Goal: Register for event/course

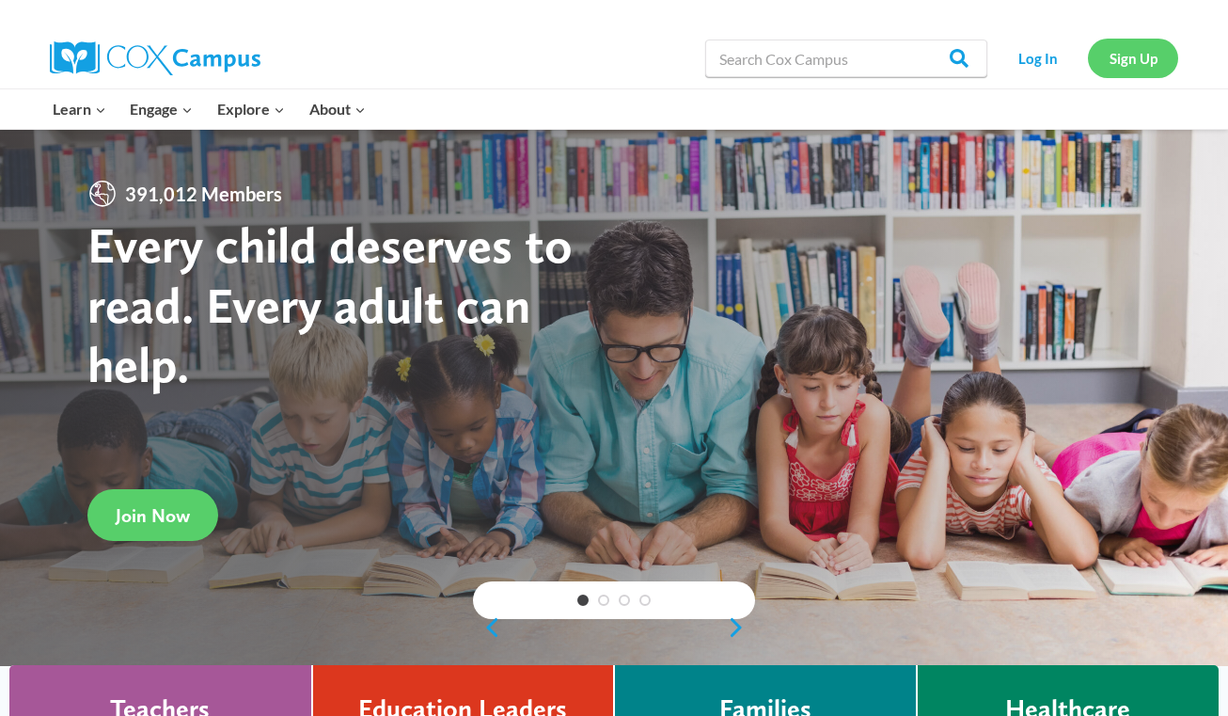
click at [1126, 55] on link "Sign Up" at bounding box center [1133, 58] width 90 height 39
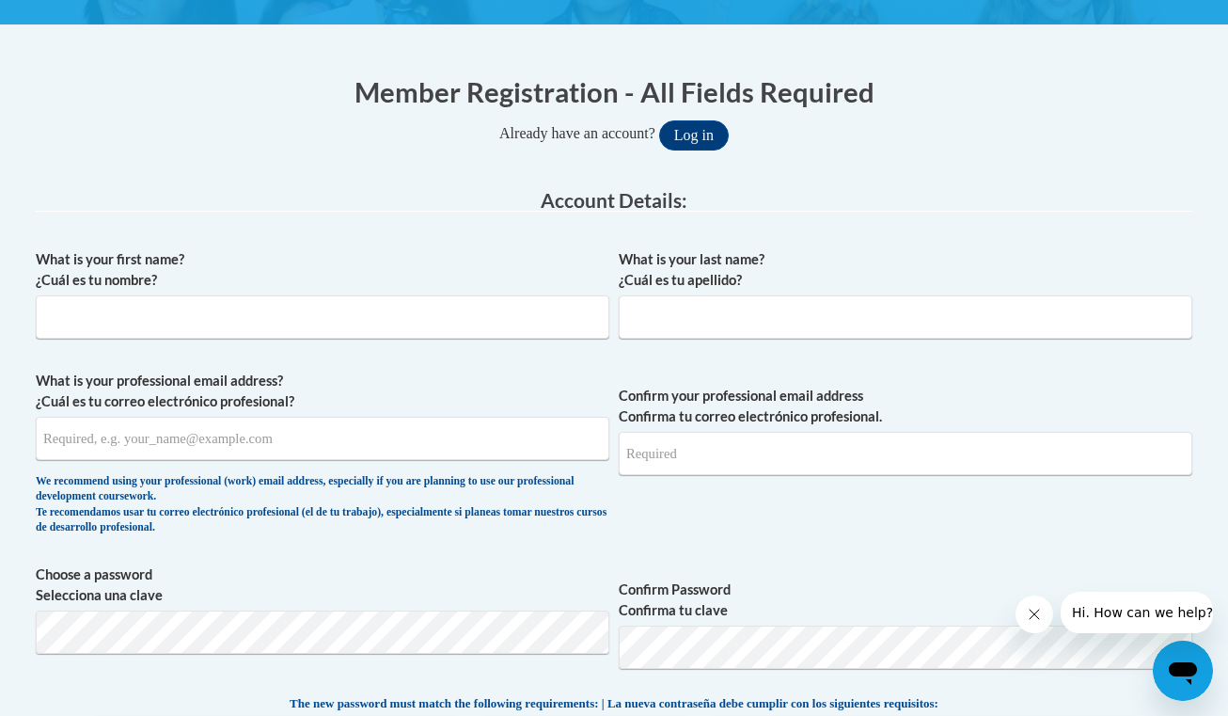
scroll to position [332, 0]
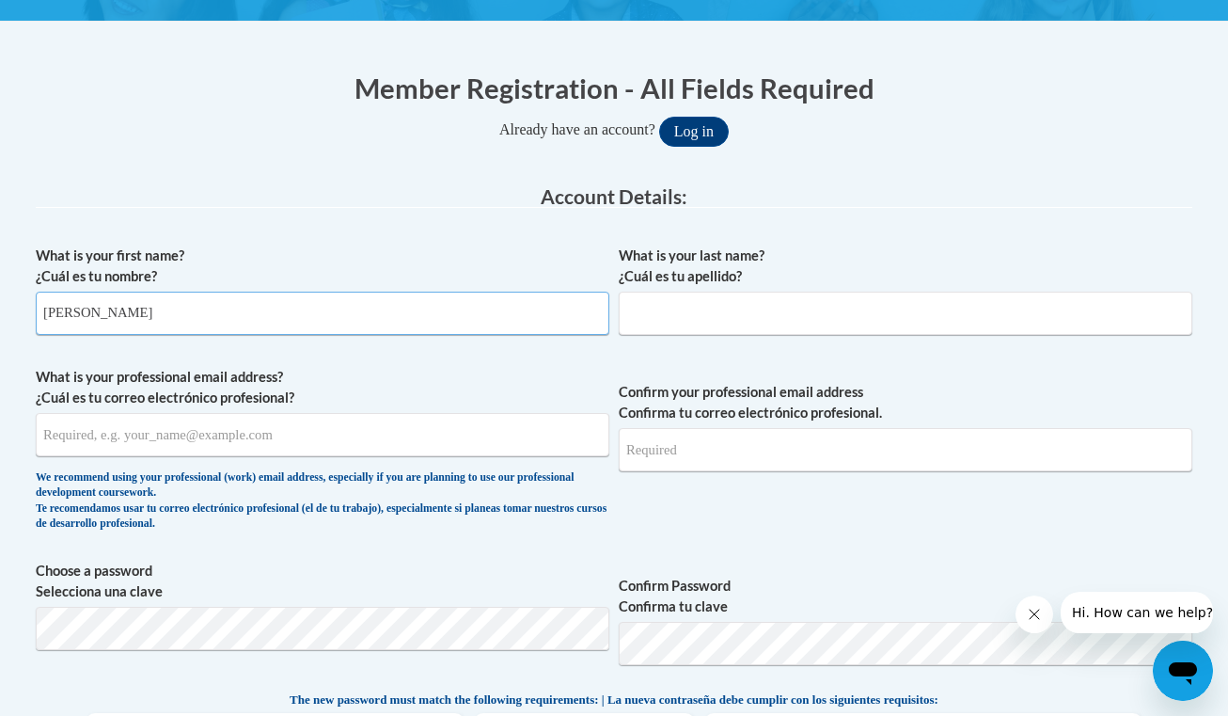
type input "Haley"
type input "Wiscount"
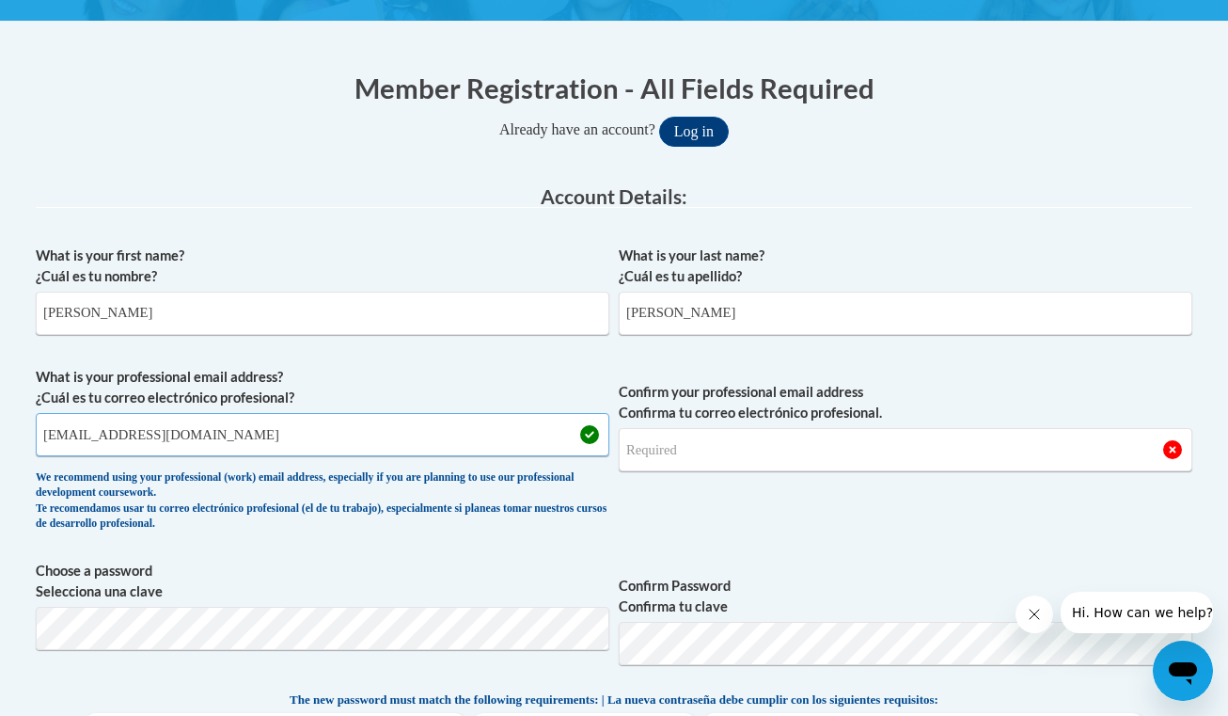
type input "hwiscount@pottsville.k12.pa.us"
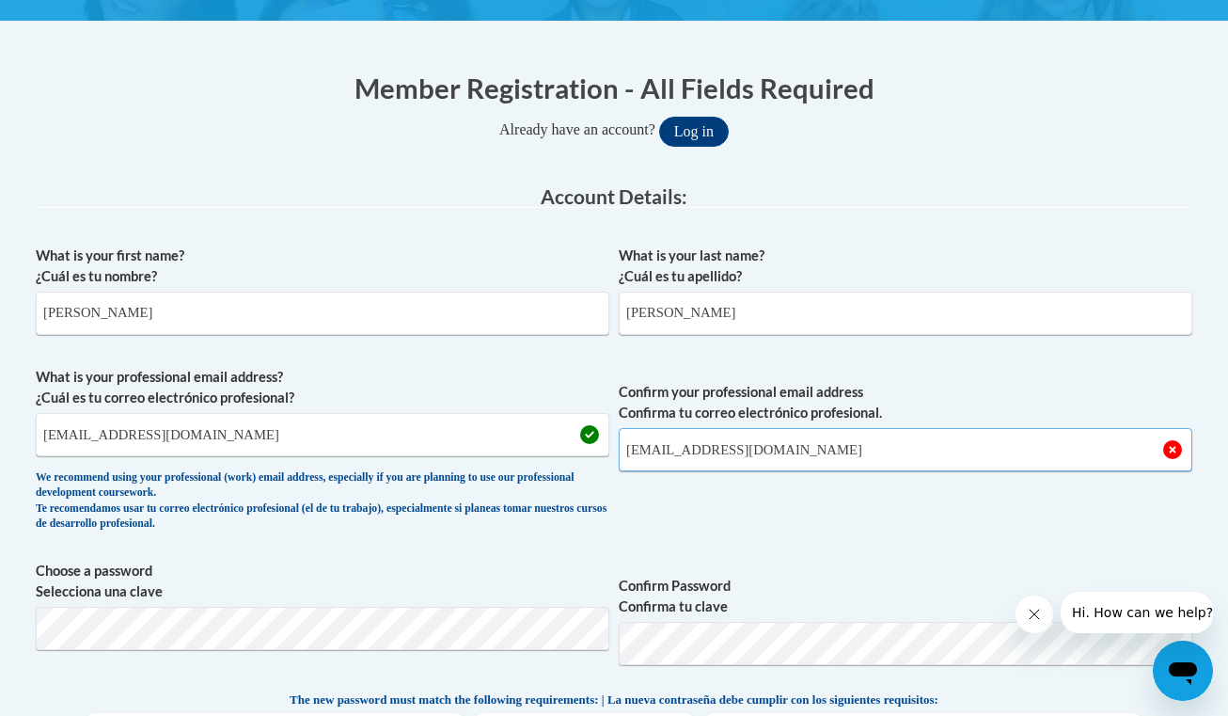
type input "hwiscount@pottsville.k12.pa.us"
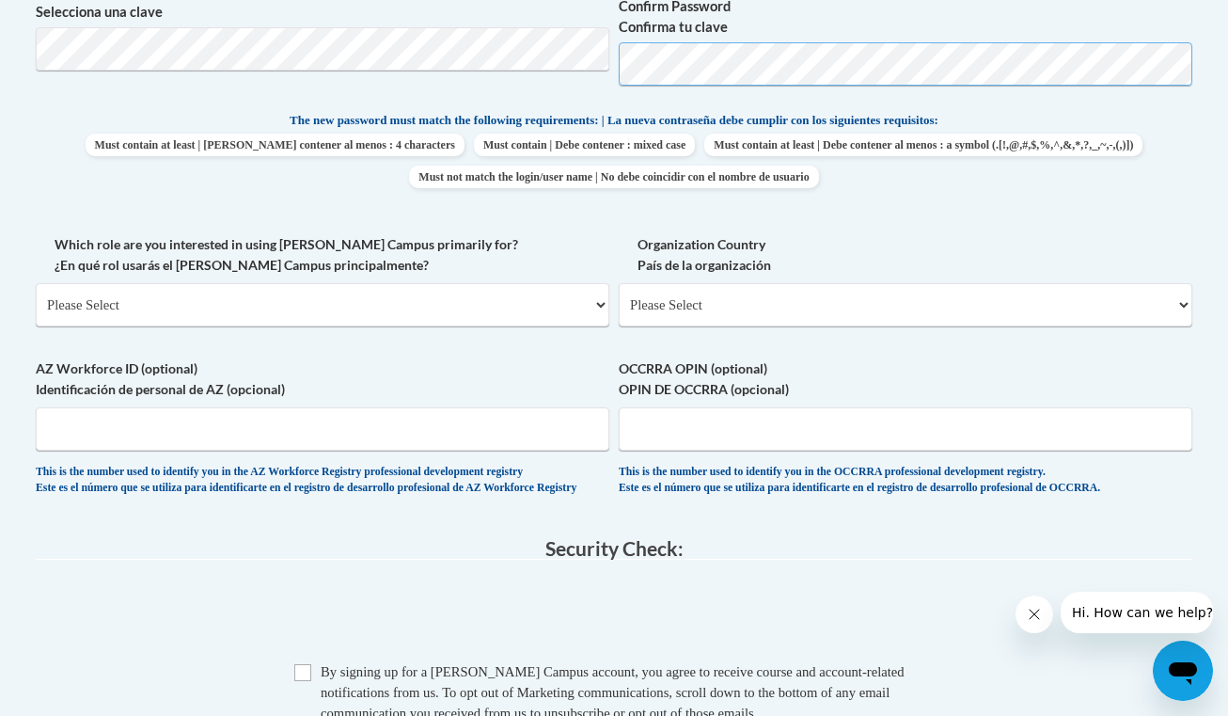
scroll to position [929, 0]
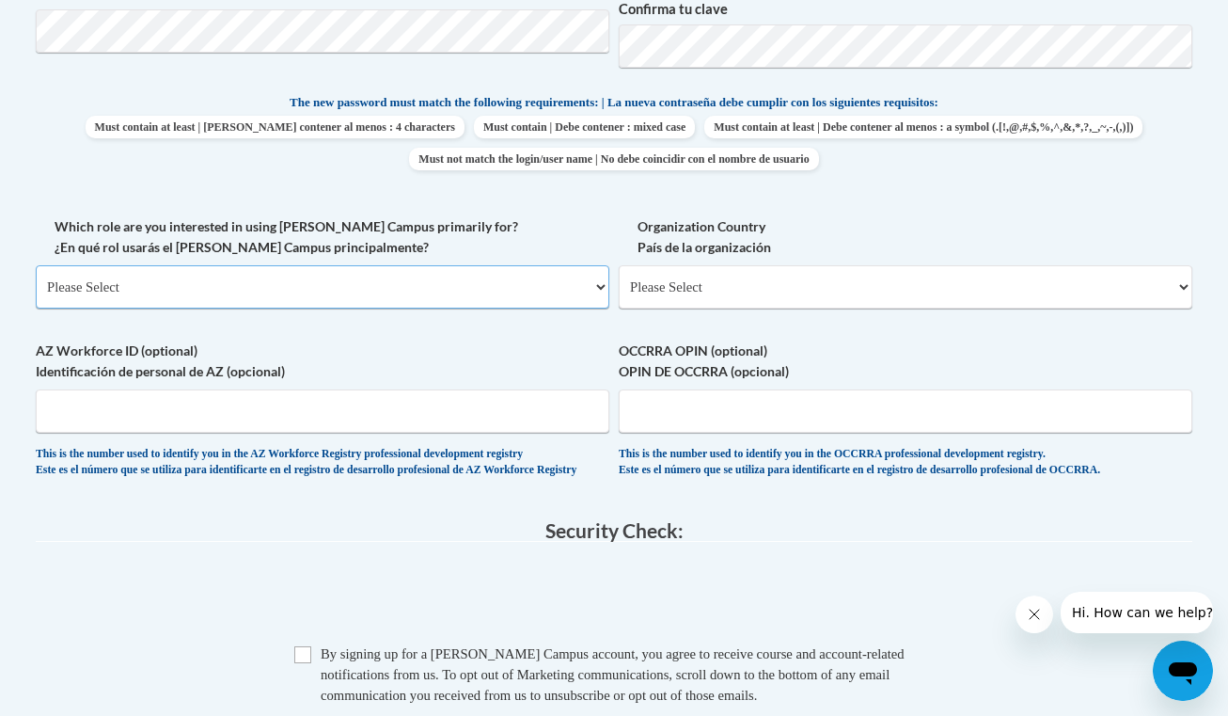
select select "fbf2d438-af2f-41f8-98f1-81c410e29de3"
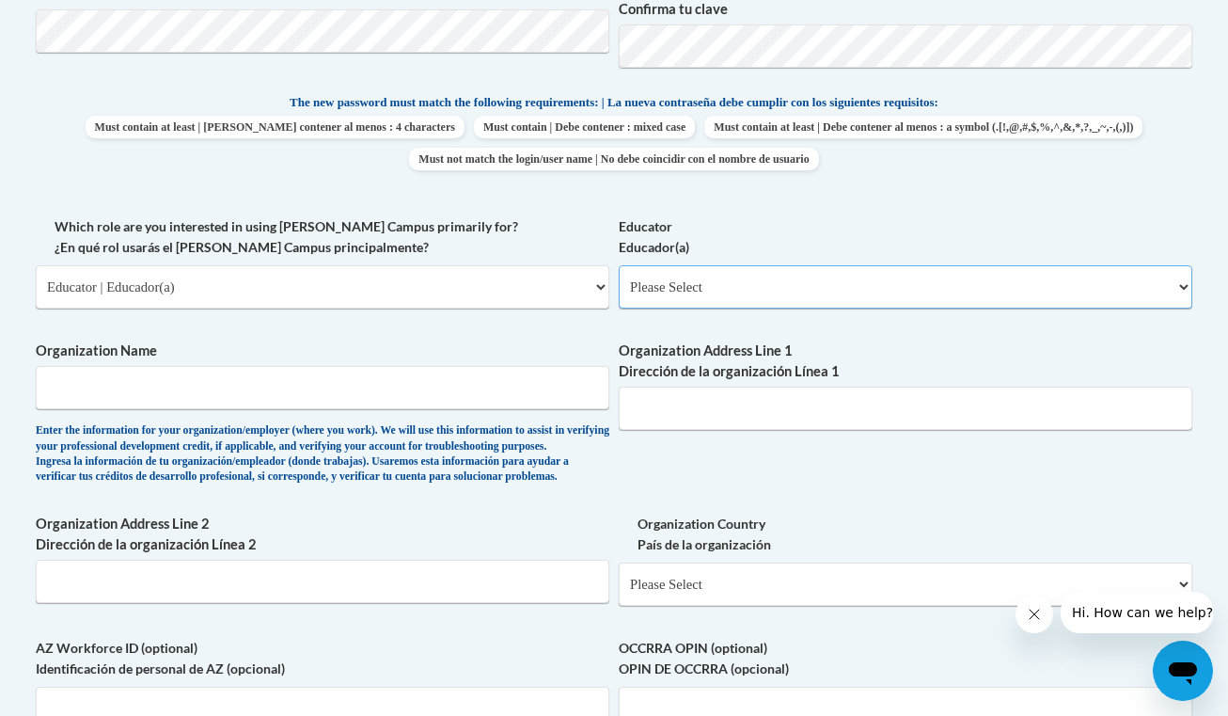
select select "8e40623d-54d0-45cd-9f92-5df65cd3f8cf"
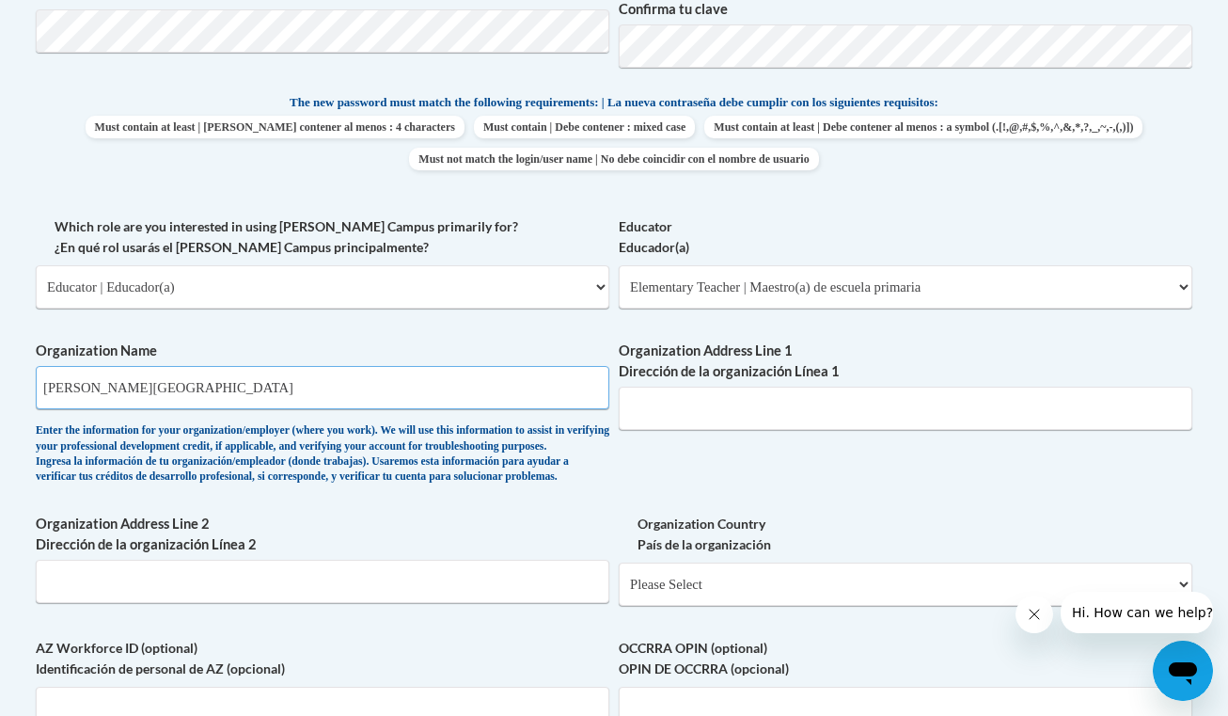
type input "John S. Clarke Elementary Center"
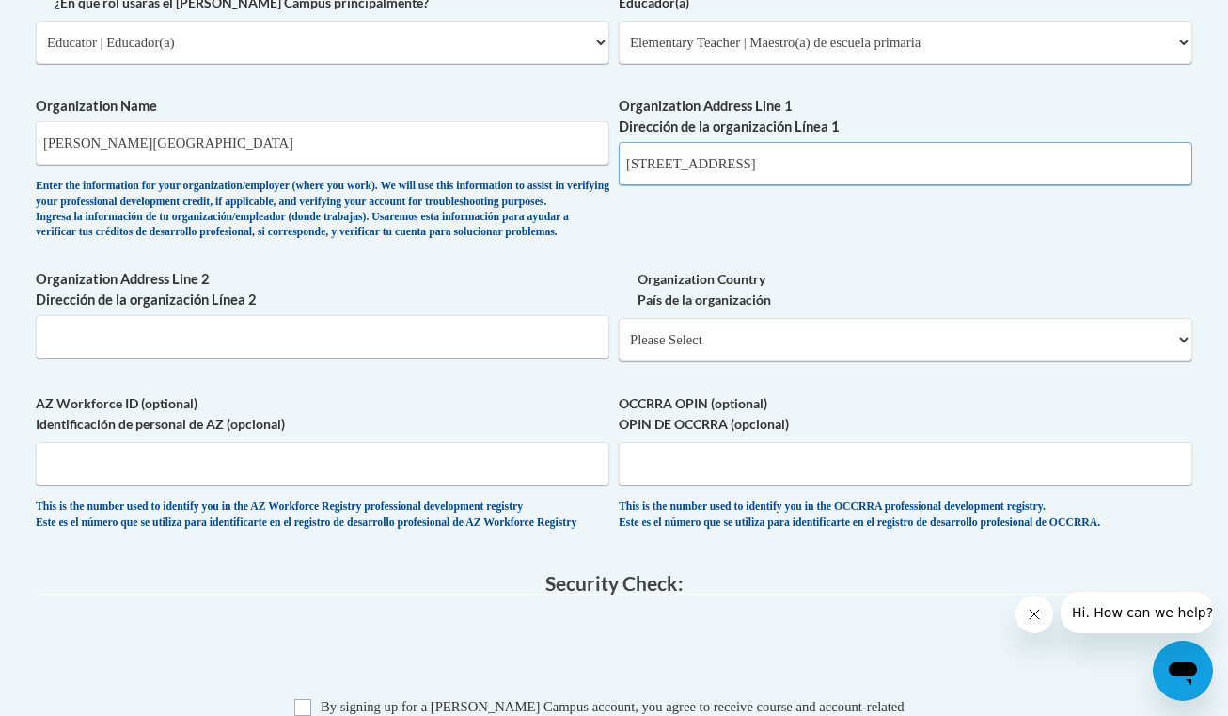
scroll to position [1180, 0]
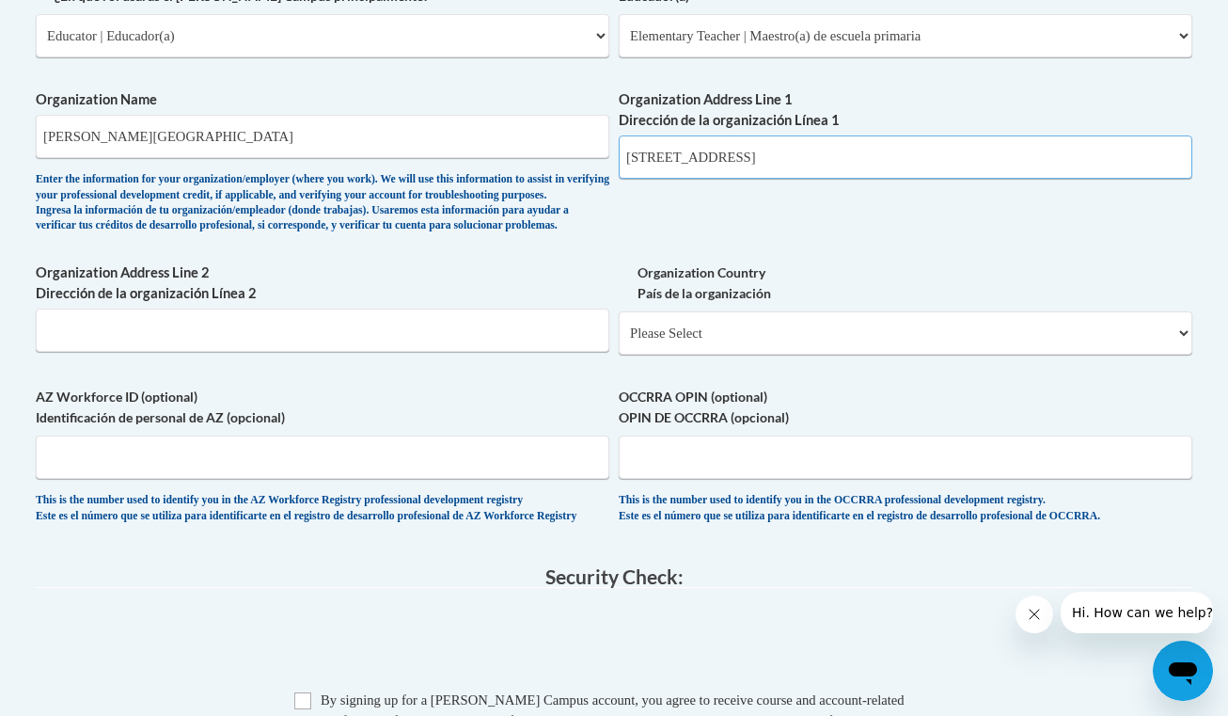
click at [667, 147] on input "601 N. 16th Street" at bounding box center [906, 156] width 574 height 43
type input "601 North 16th Street"
select select "ad49bcad-a171-4b2e-b99c-48b446064914"
select select
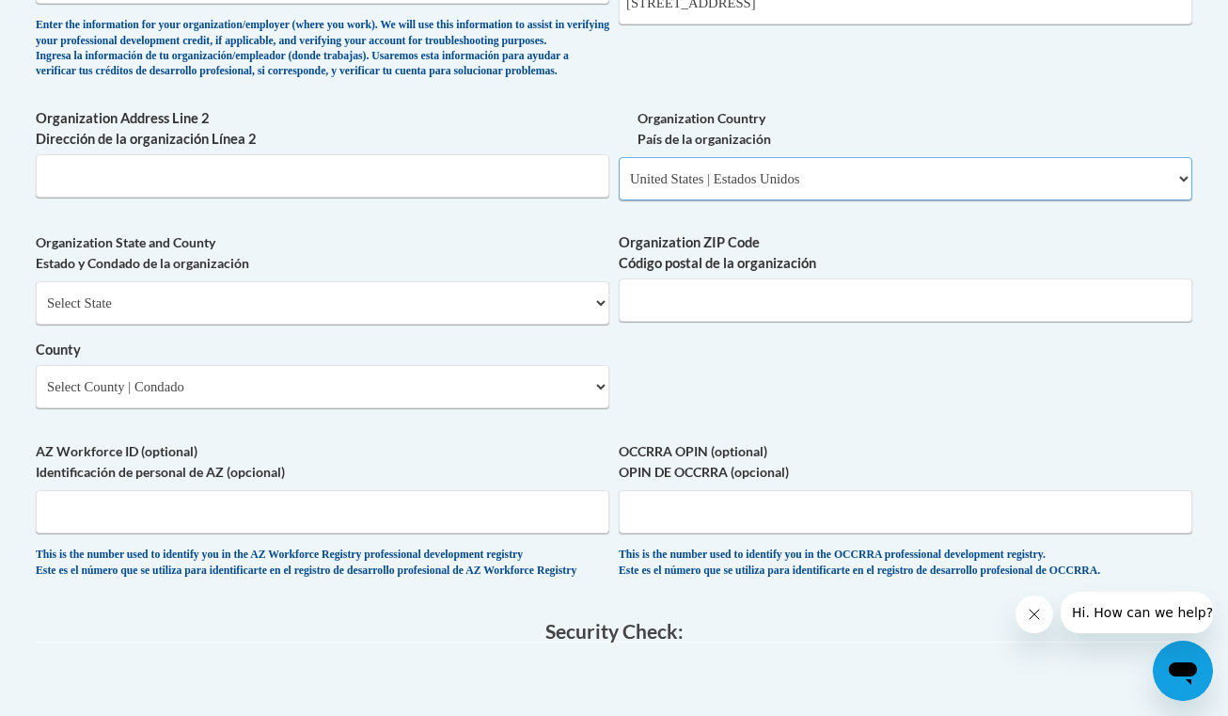
scroll to position [1338, 0]
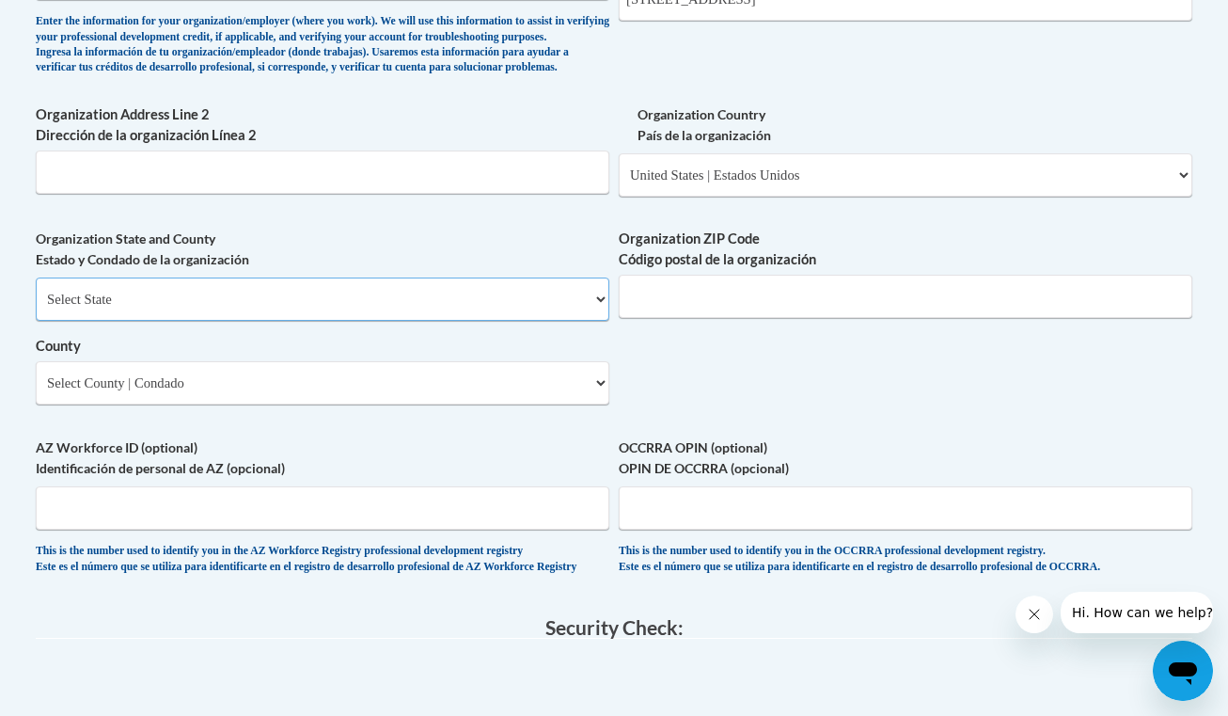
select select "Pennsylvania"
type input "17901"
select select "Schuylkill"
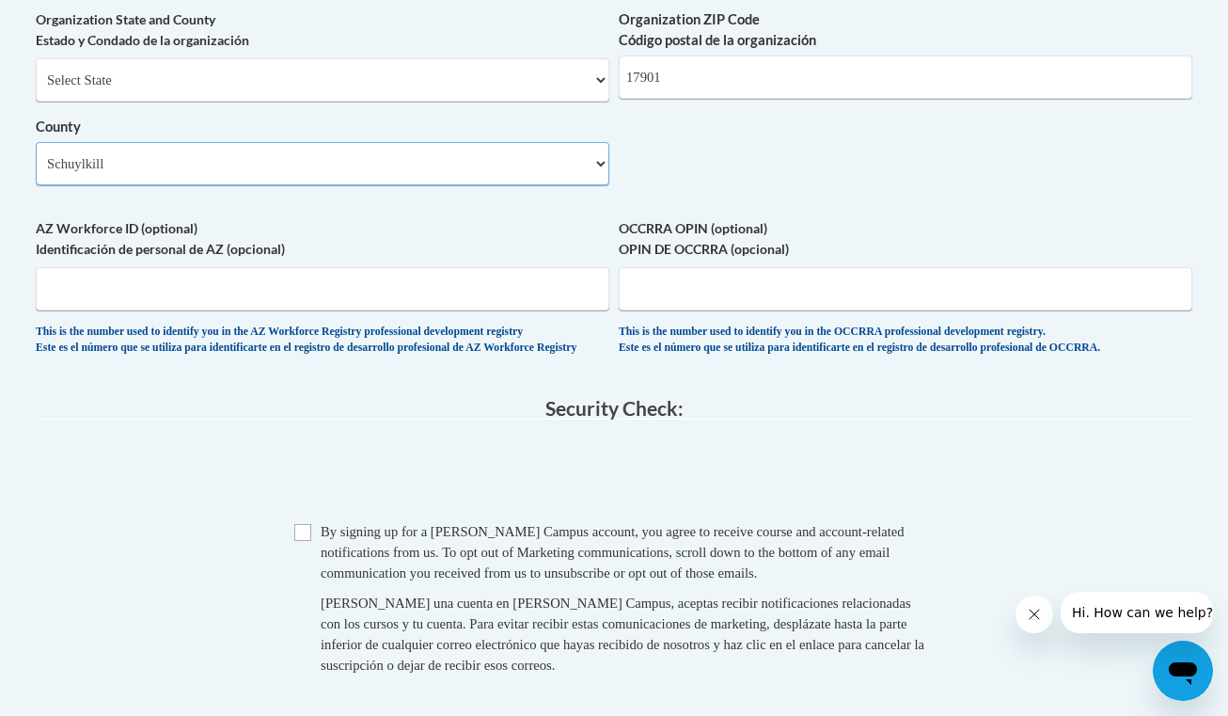
scroll to position [1565, 0]
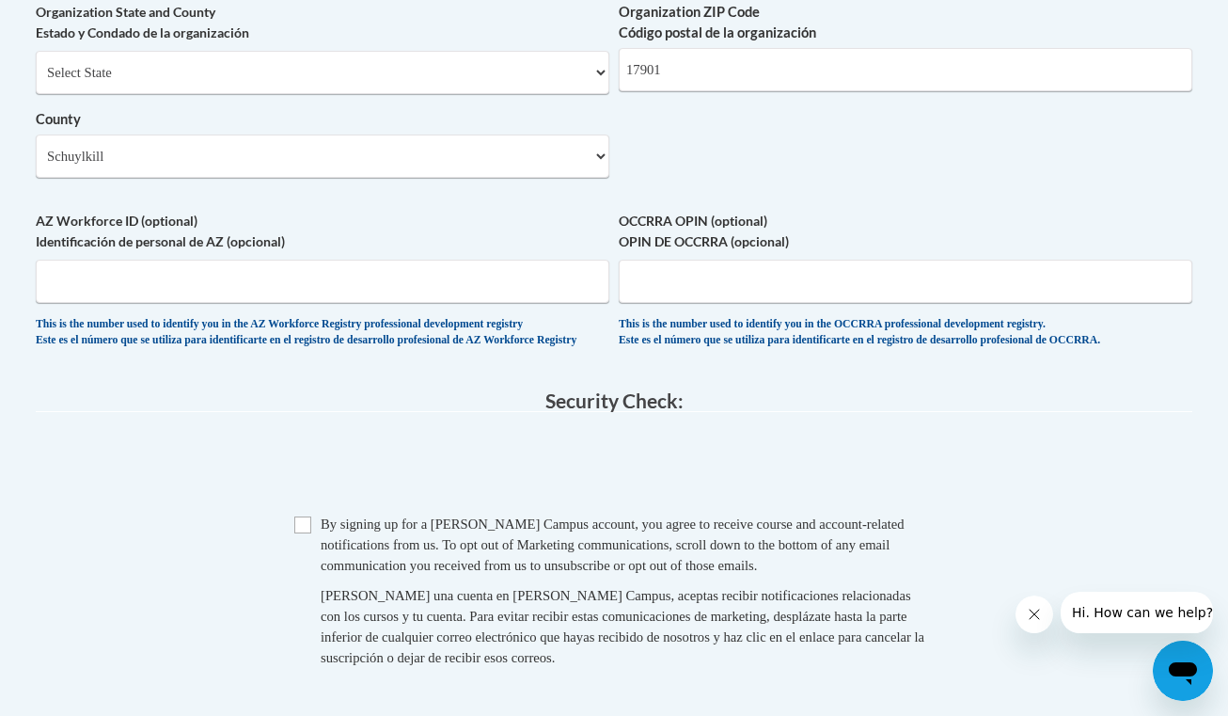
click at [299, 532] on input "Checkbox" at bounding box center [302, 524] width 17 height 17
checkbox input "true"
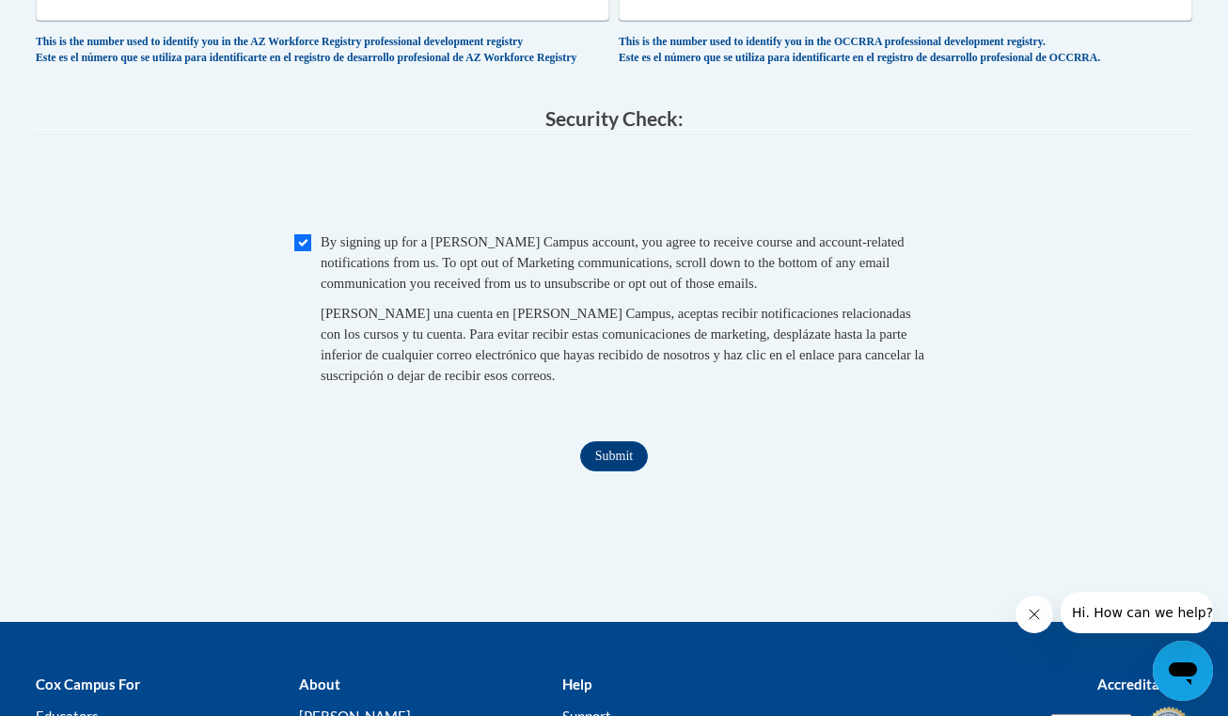
scroll to position [1872, 0]
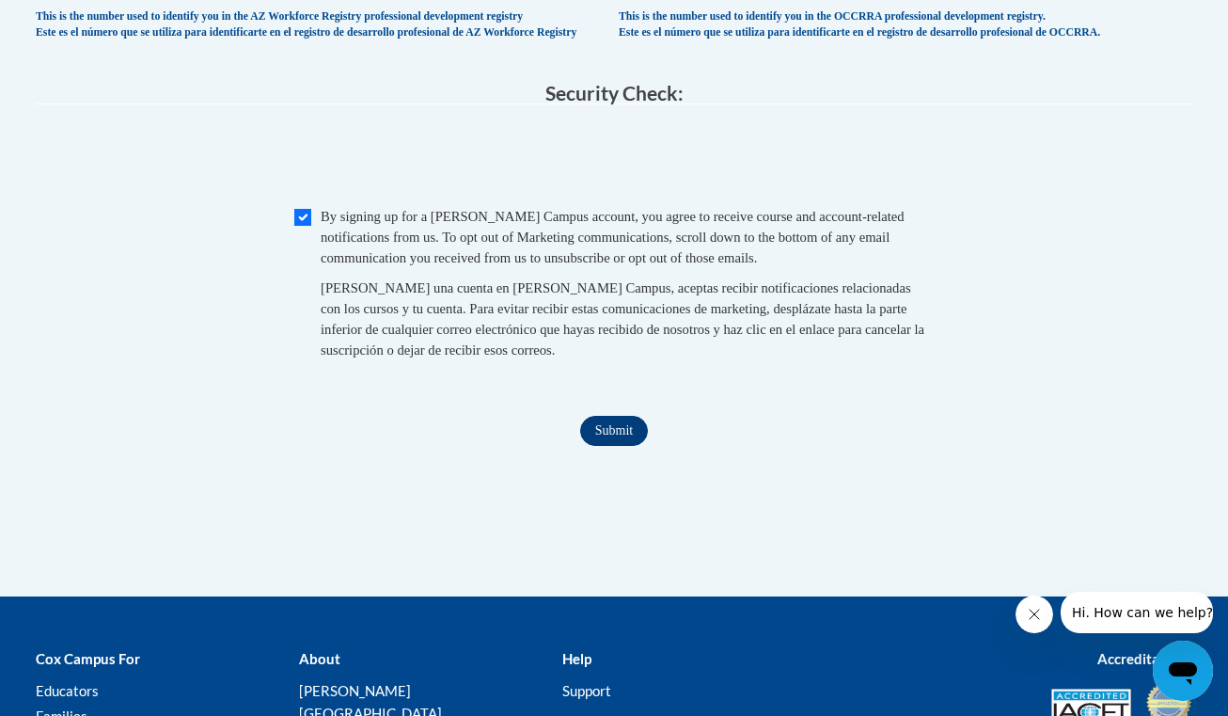
click at [608, 433] on input "Submit" at bounding box center [614, 431] width 68 height 30
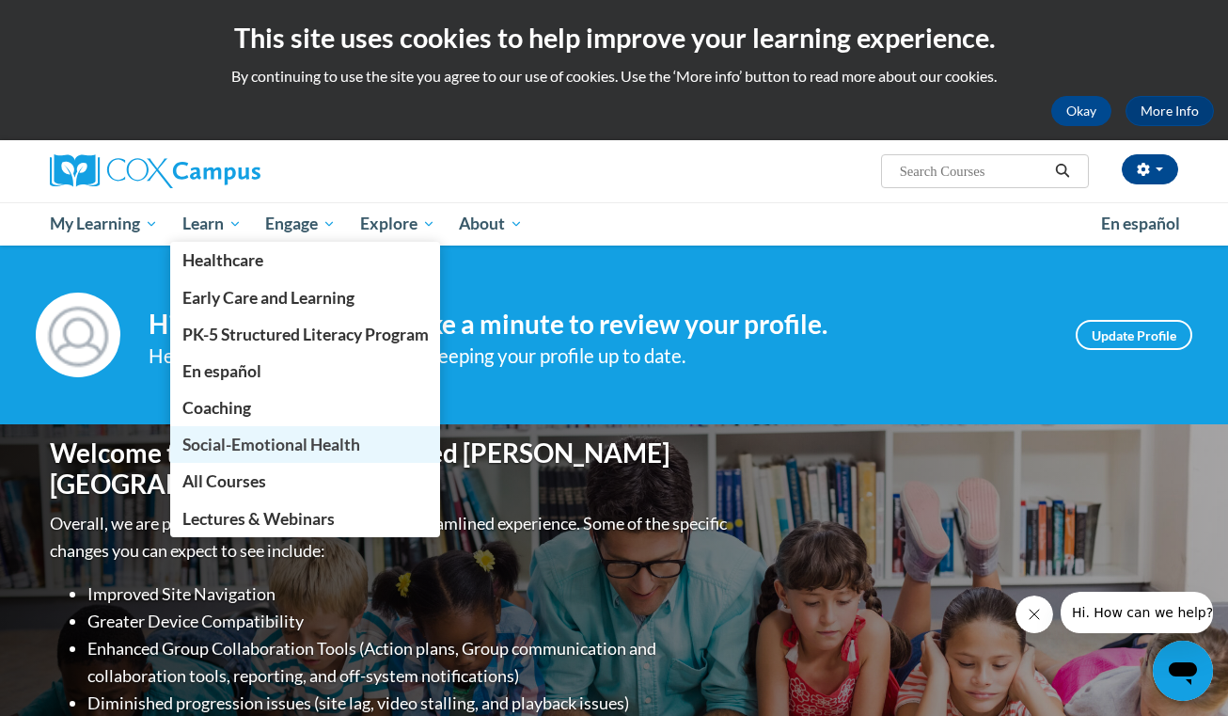
click at [259, 441] on span "Social-Emotional Health" at bounding box center [271, 444] width 178 height 20
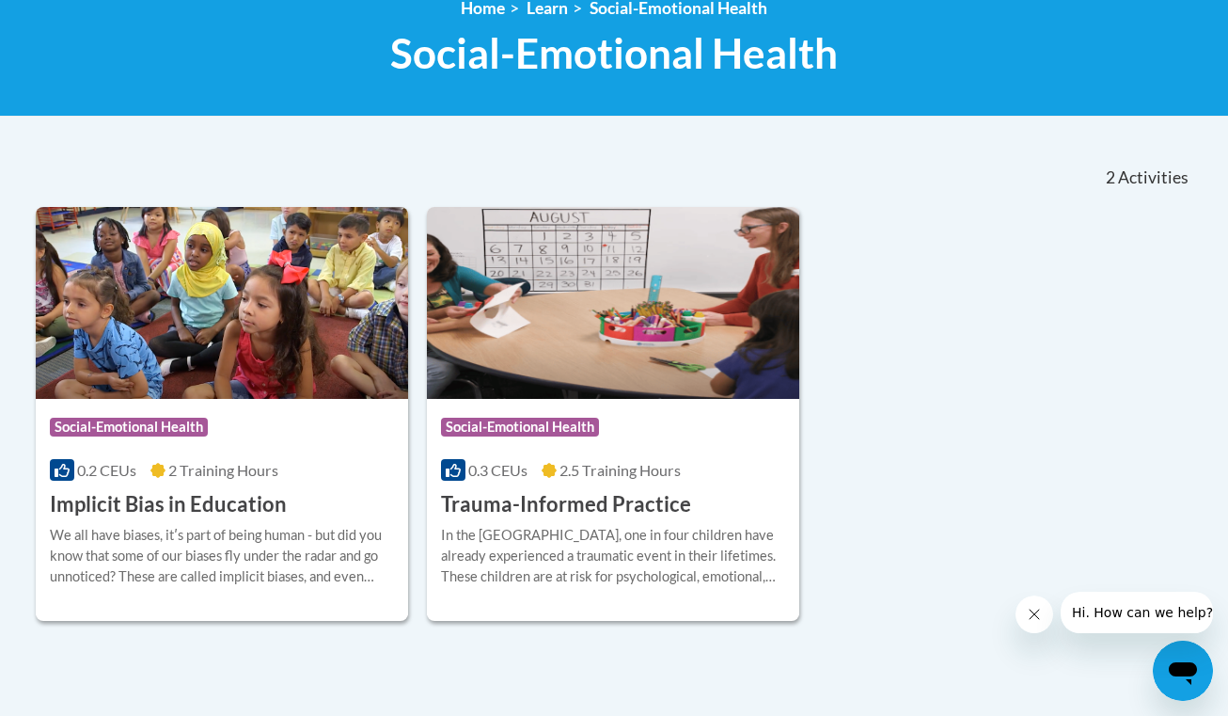
scroll to position [277, 0]
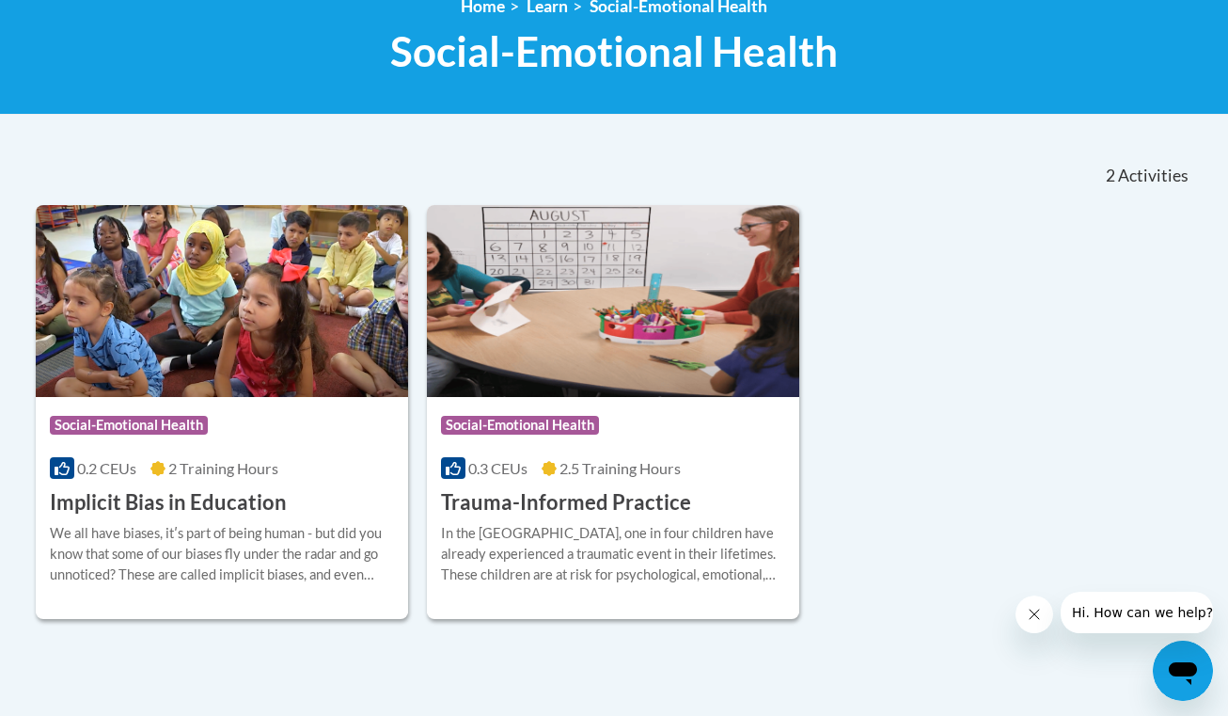
click at [600, 321] on img at bounding box center [613, 301] width 372 height 192
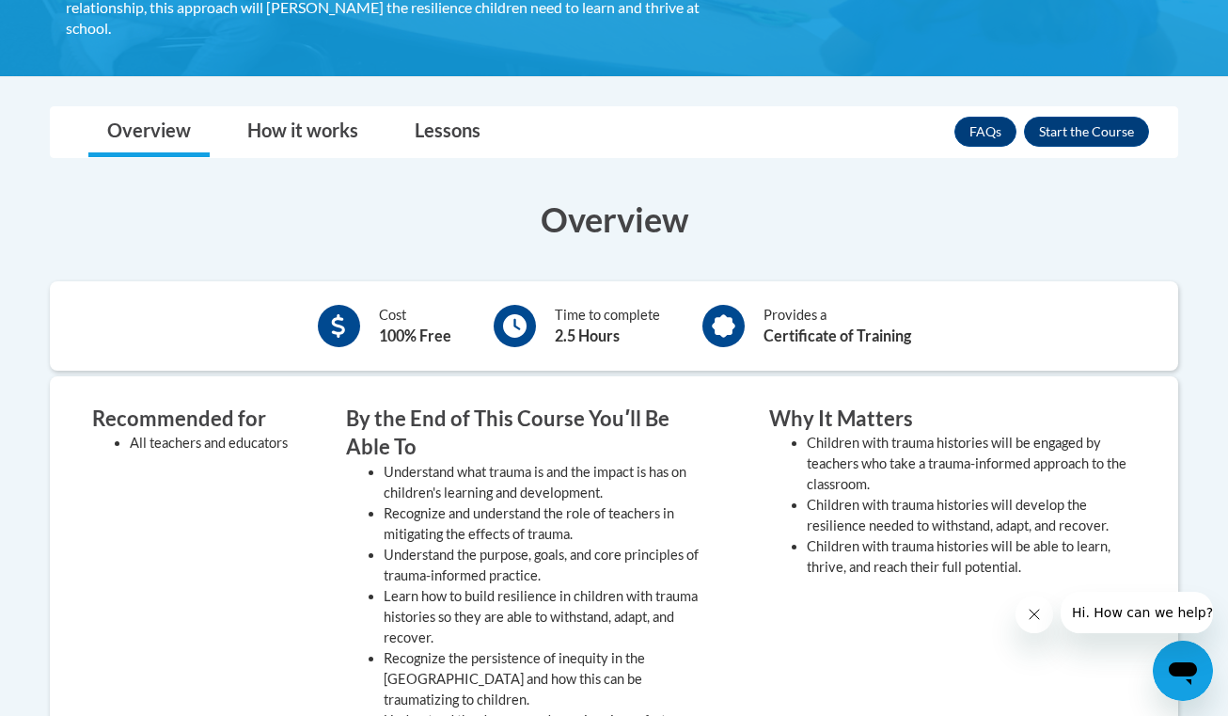
scroll to position [584, 0]
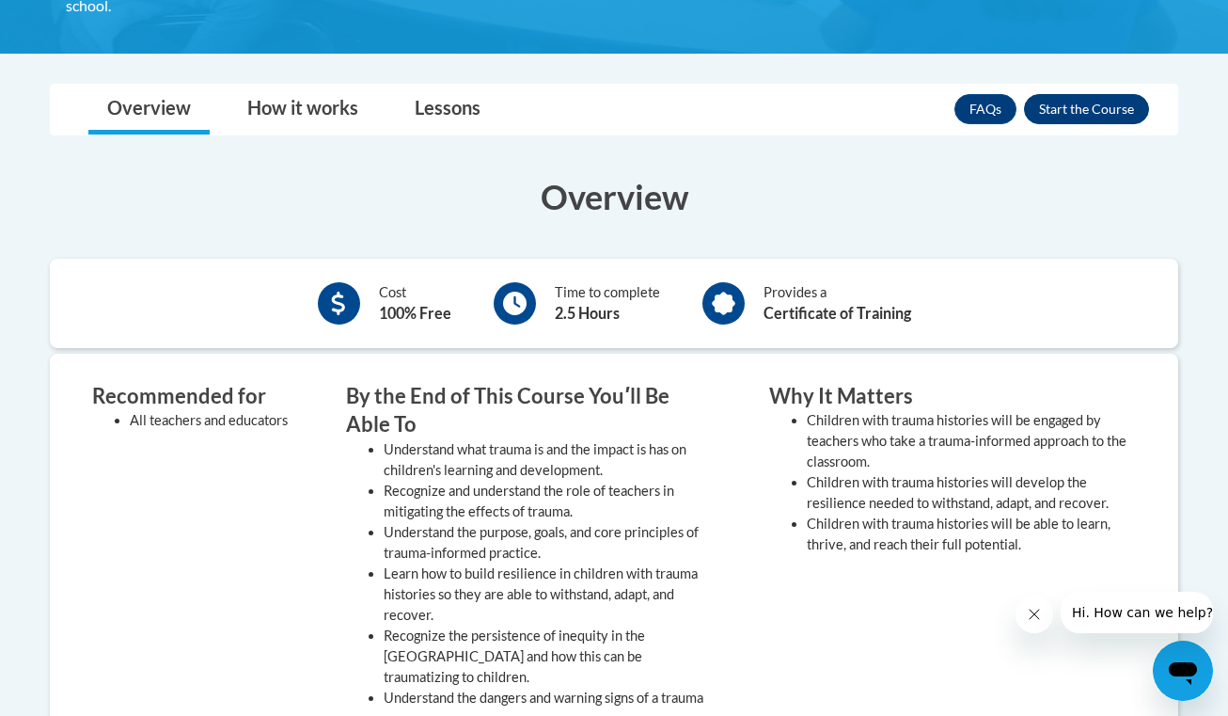
click at [1079, 113] on button "Enroll" at bounding box center [1086, 109] width 125 height 30
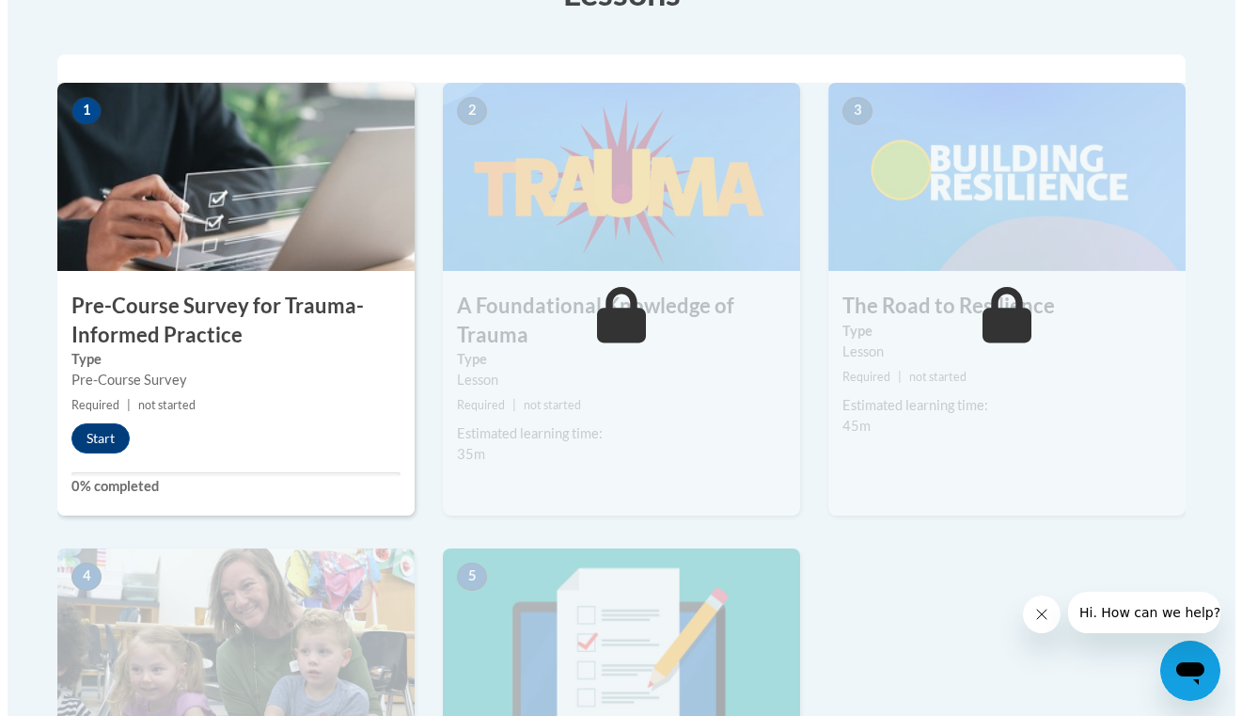
scroll to position [591, 0]
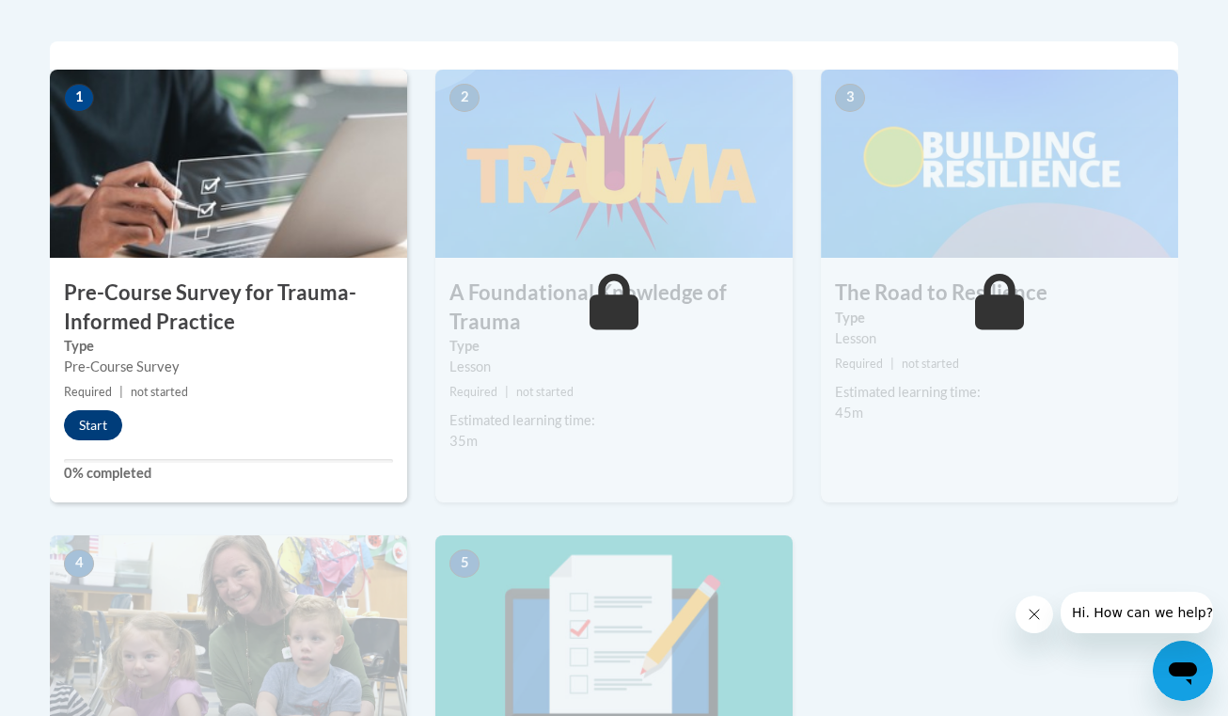
click at [102, 418] on button "Start" at bounding box center [93, 425] width 58 height 30
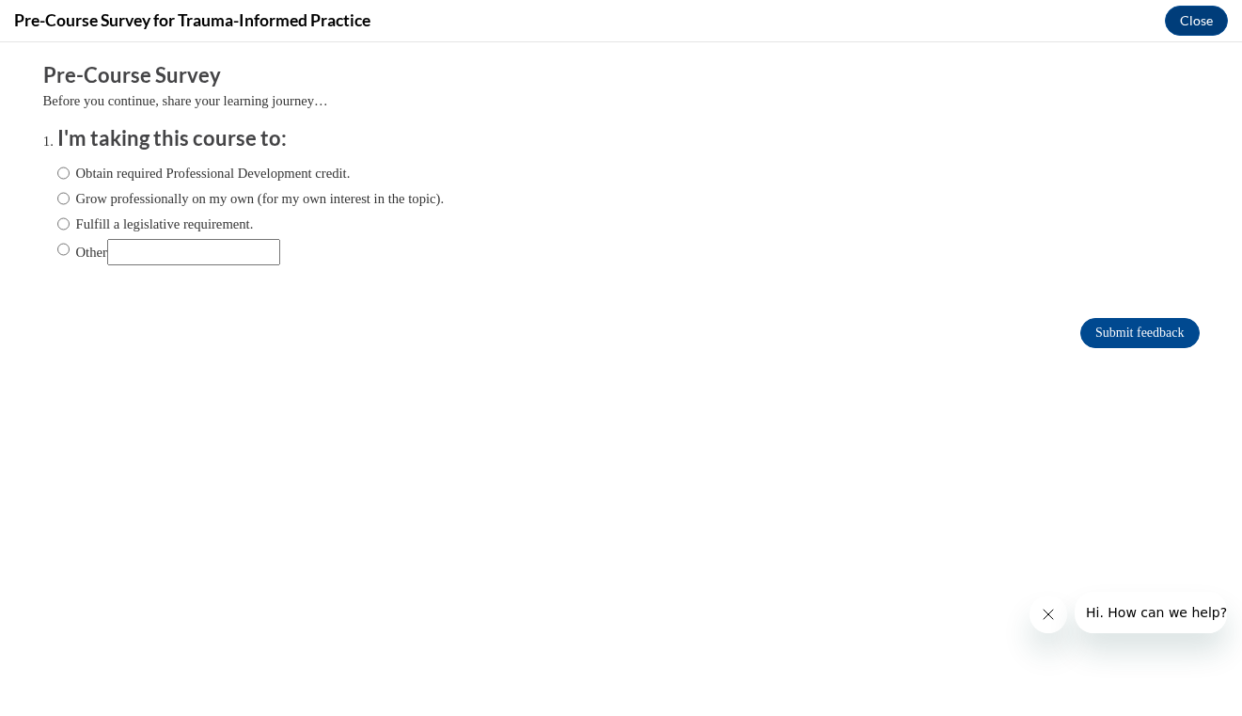
scroll to position [0, 0]
click at [57, 170] on input "Obtain required Professional Development credit." at bounding box center [63, 173] width 12 height 21
radio input "true"
click at [1143, 329] on input "Submit feedback" at bounding box center [1139, 333] width 118 height 30
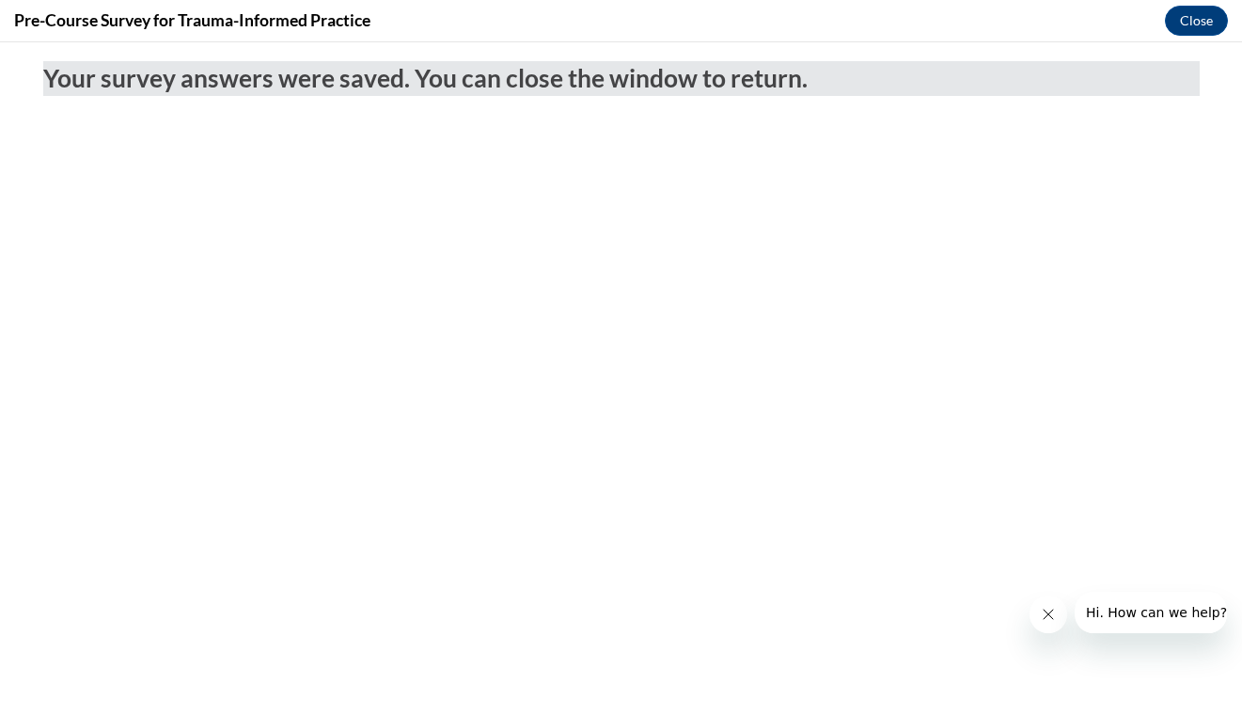
click at [1050, 622] on button "Close message from company" at bounding box center [1049, 614] width 38 height 38
click at [0, 0] on icon "Close message from company" at bounding box center [0, 0] width 0 height 0
click at [1201, 23] on button "Close" at bounding box center [1196, 21] width 63 height 30
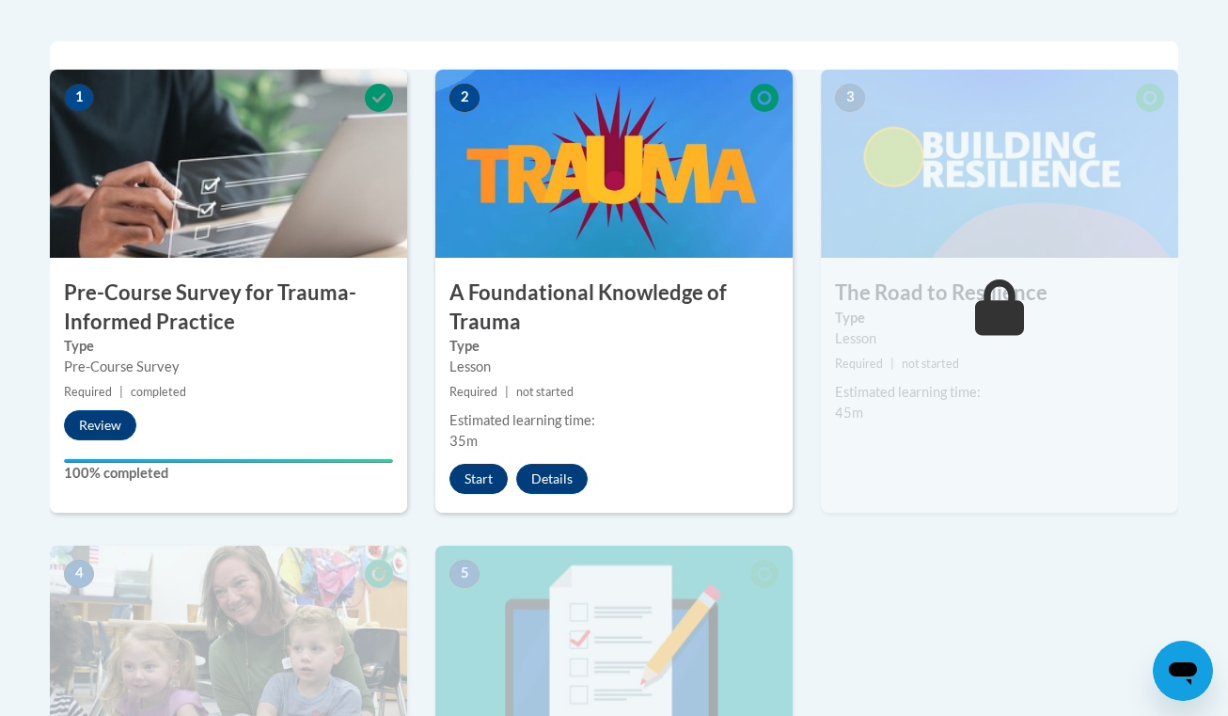
click at [470, 472] on button "Start" at bounding box center [478, 479] width 58 height 30
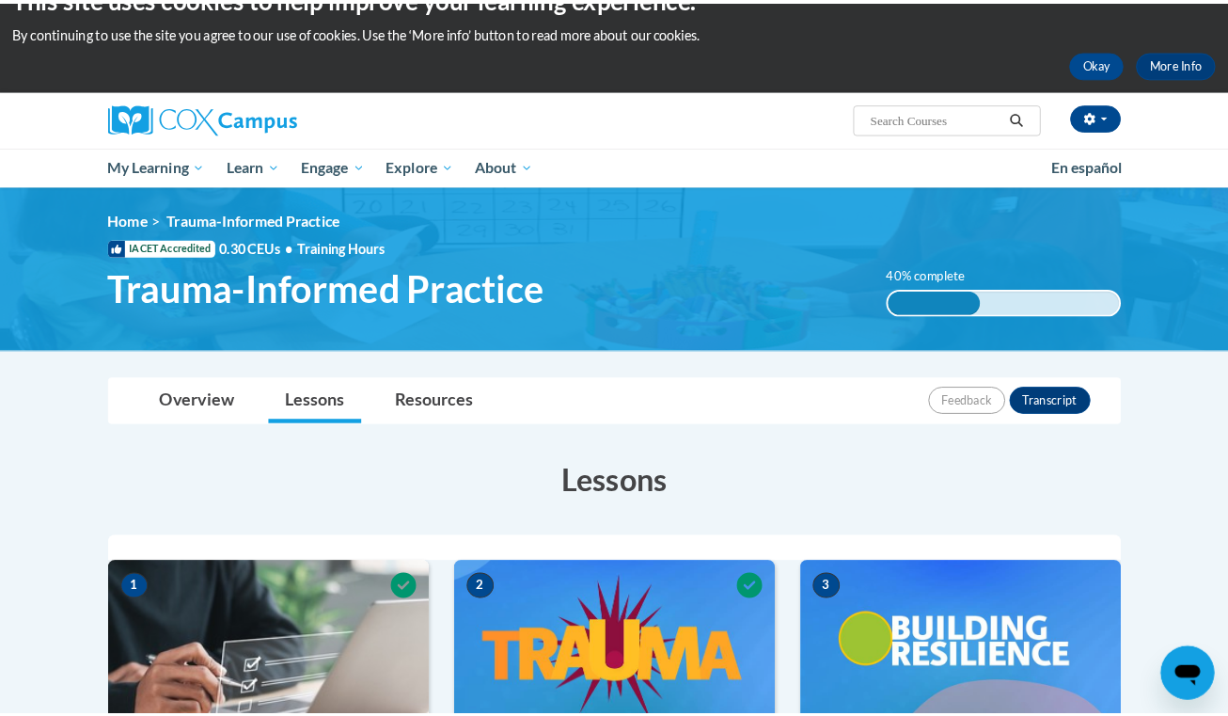
scroll to position [32, 0]
